Goal: Task Accomplishment & Management: Manage account settings

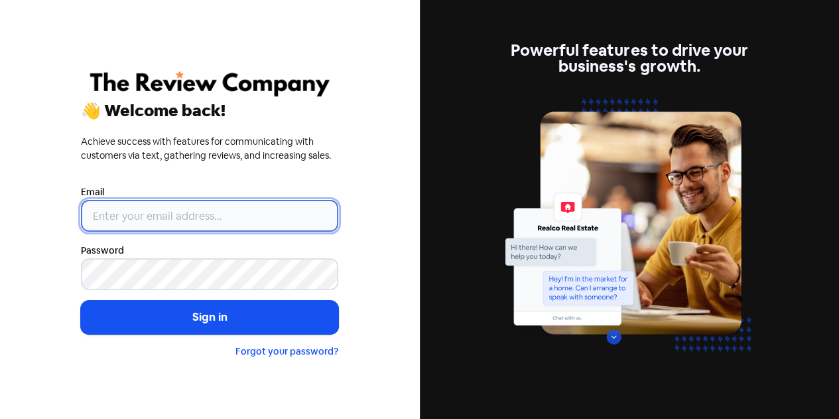
type input "[EMAIL_ADDRESS][DOMAIN_NAME]"
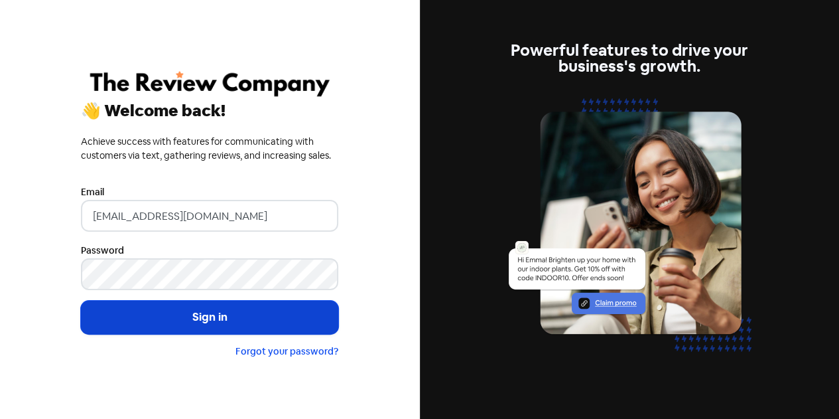
click at [197, 316] on button "Sign in" at bounding box center [209, 317] width 257 height 33
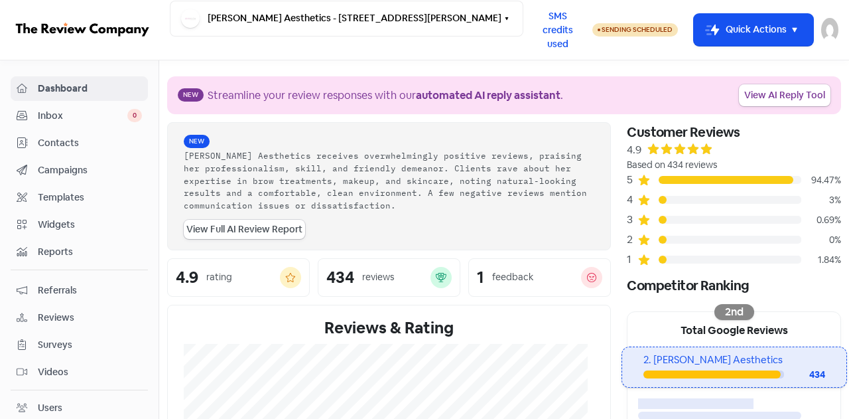
click at [72, 143] on span "Contacts" at bounding box center [90, 143] width 104 height 14
